Goal: Check status: Check status

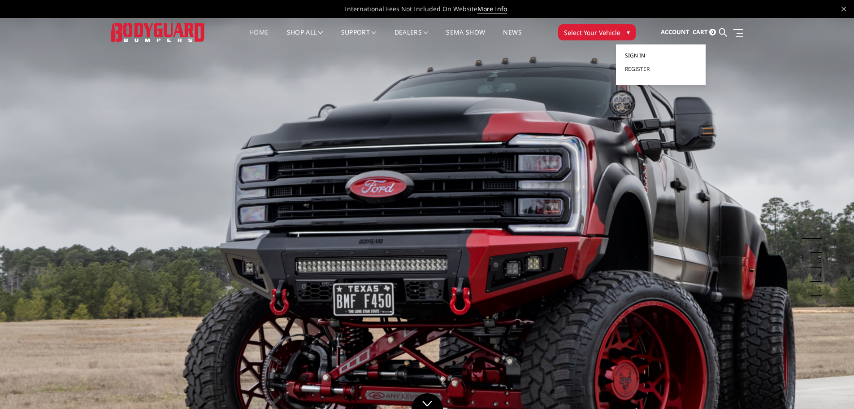
click at [633, 53] on span "Sign in" at bounding box center [635, 56] width 20 height 8
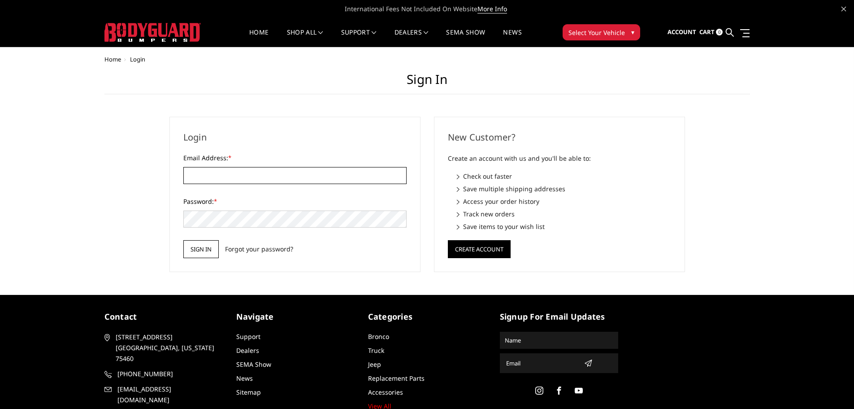
type input "info@whitefacecustoms.com"
click at [202, 249] on input "Sign in" at bounding box center [200, 249] width 35 height 18
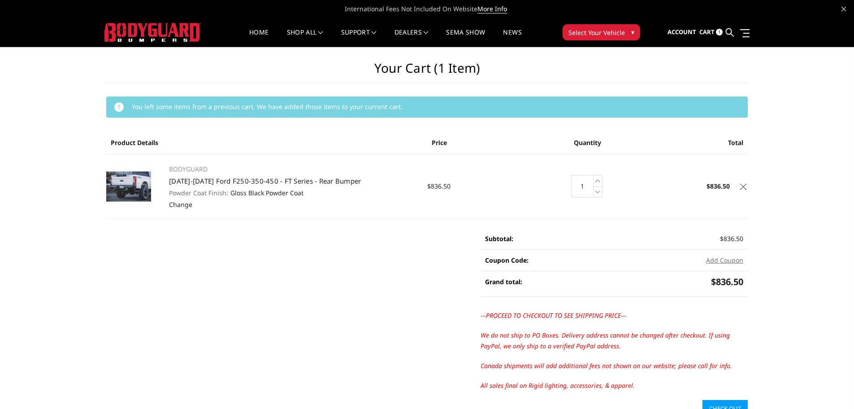
click at [743, 185] on icon at bounding box center [743, 186] width 6 height 6
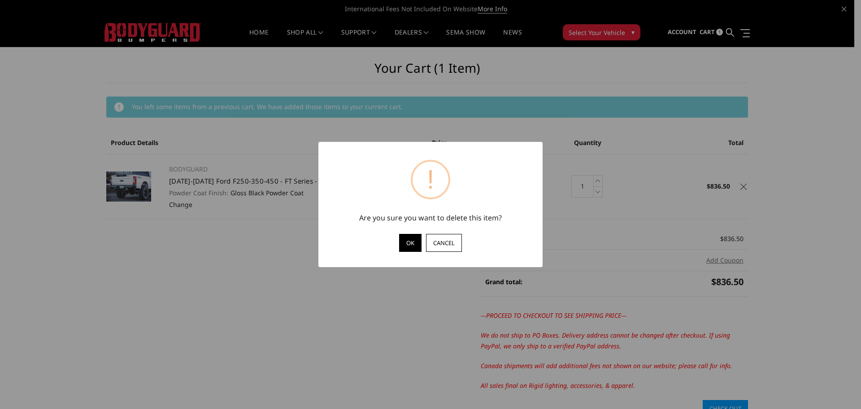
click at [415, 241] on button "OK" at bounding box center [410, 243] width 22 height 18
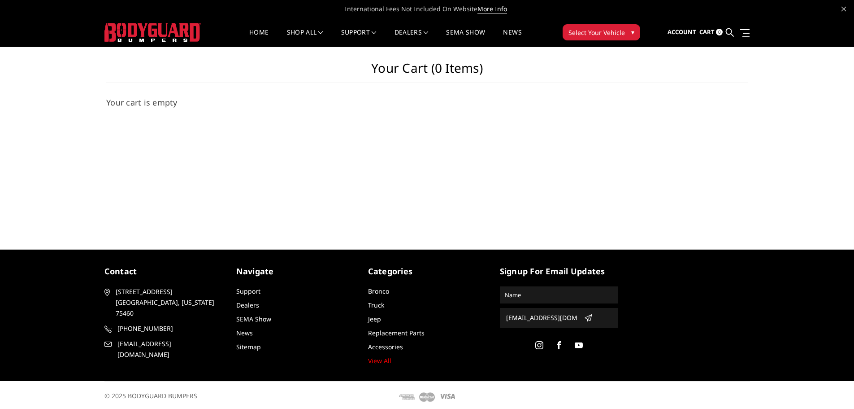
click at [706, 29] on span "Cart" at bounding box center [707, 32] width 15 height 8
click at [686, 30] on span "Account" at bounding box center [682, 32] width 29 height 8
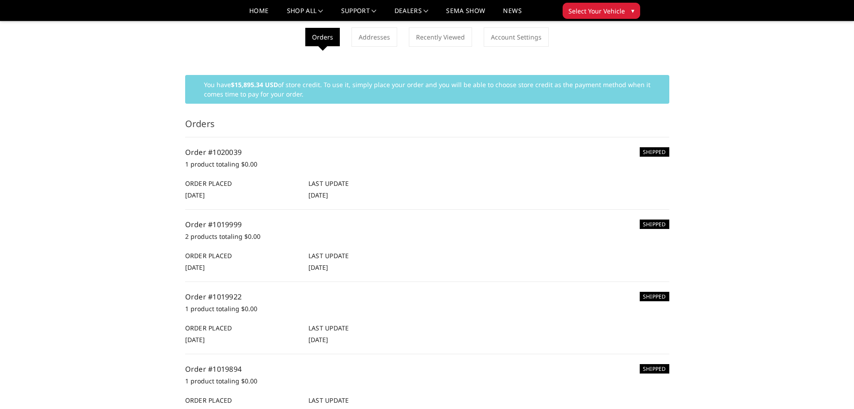
scroll to position [45, 0]
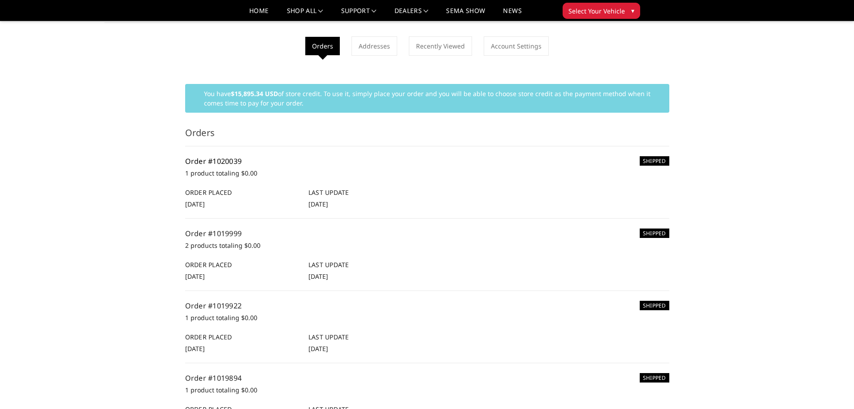
click at [235, 160] on link "Order #1020039" at bounding box center [213, 161] width 57 height 10
click at [216, 232] on link "Order #1019999" at bounding box center [213, 233] width 57 height 10
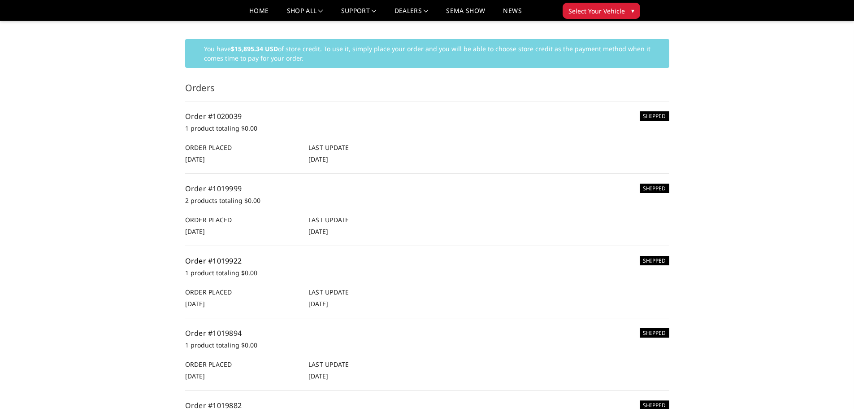
click at [223, 259] on link "Order #1019922" at bounding box center [213, 261] width 57 height 10
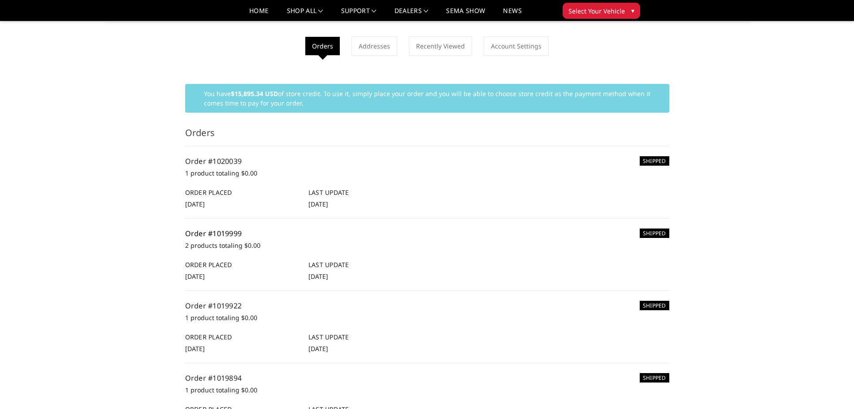
click at [219, 231] on link "Order #1019999" at bounding box center [213, 233] width 57 height 10
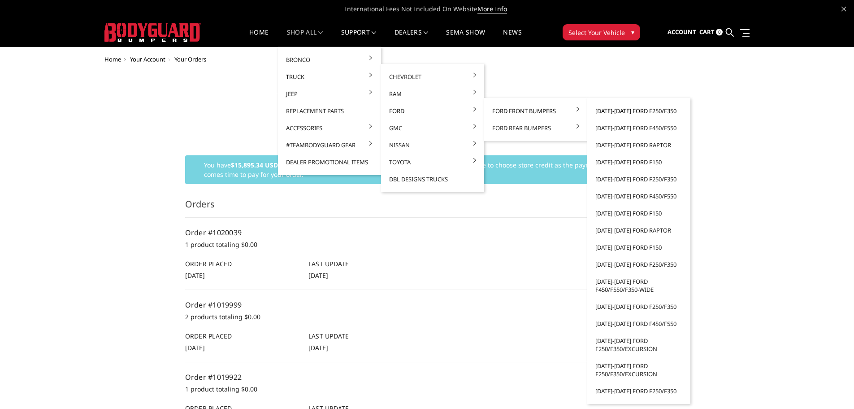
click at [639, 112] on link "[DATE]-[DATE] Ford F250/F350" at bounding box center [639, 110] width 96 height 17
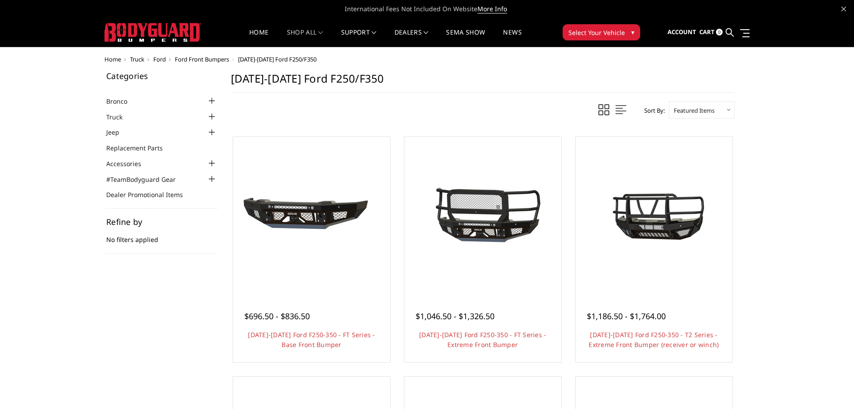
click at [496, 101] on div "Sort By: Featured Items Newest Items Best Selling A to Z Z to A By Review Price…" at bounding box center [483, 109] width 504 height 17
